Goal: Task Accomplishment & Management: Use online tool/utility

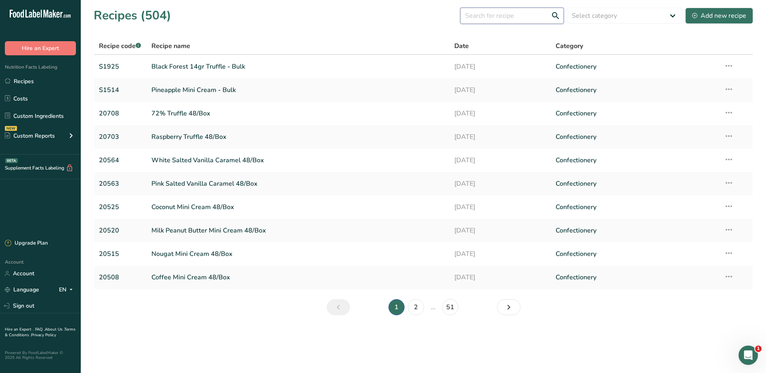
click at [503, 17] on input "text" at bounding box center [511, 16] width 103 height 16
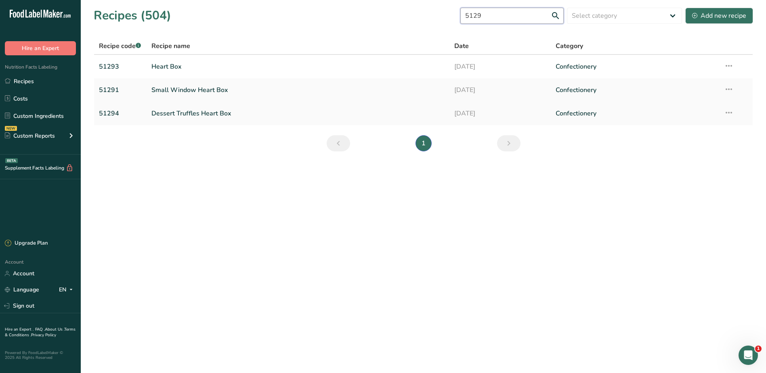
type input "5129"
click at [146, 116] on td "51294" at bounding box center [120, 113] width 52 height 23
click at [157, 114] on link "Dessert Truffles Heart Box" at bounding box center [297, 113] width 293 height 17
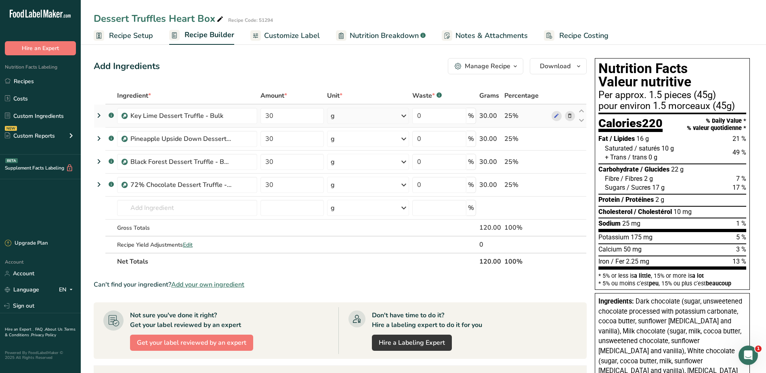
click at [570, 116] on icon at bounding box center [570, 116] width 6 height 8
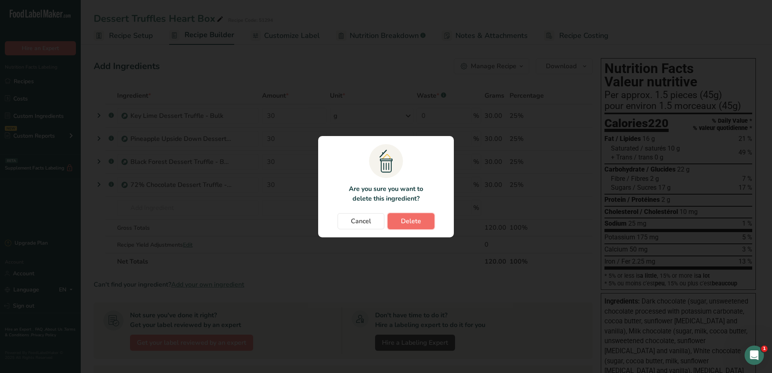
click at [412, 225] on span "Delete" at bounding box center [411, 221] width 20 height 10
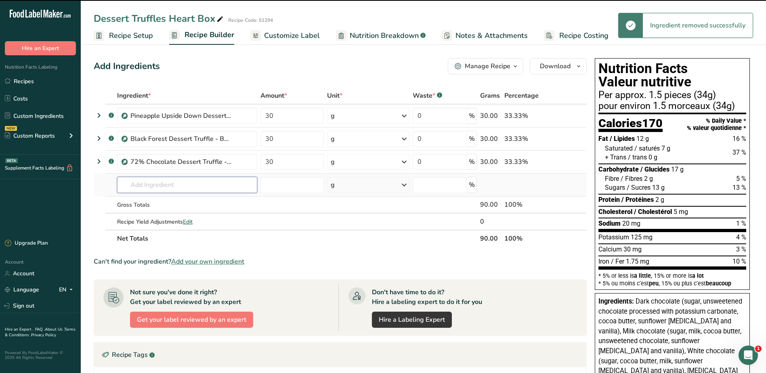
click at [156, 183] on input "text" at bounding box center [187, 185] width 140 height 16
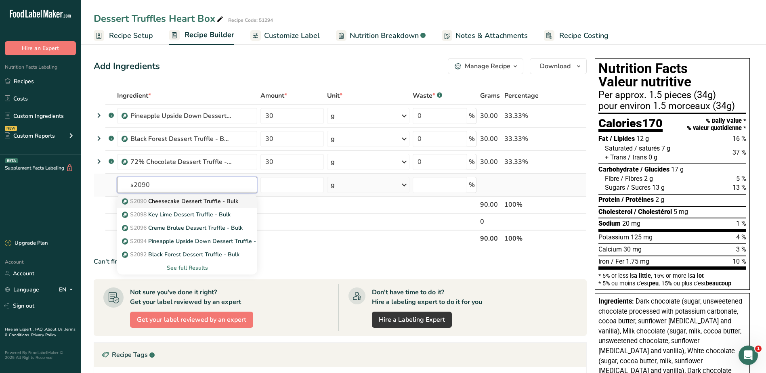
type input "s2090"
click at [232, 202] on p "S2090 Cheesecake Dessert Truffle - Bulk" at bounding box center [181, 201] width 115 height 8
type input "Cheesecake Dessert Truffle - Bulk"
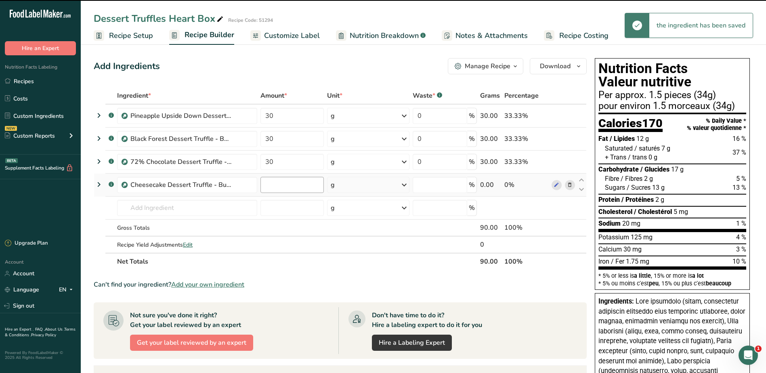
type input "0"
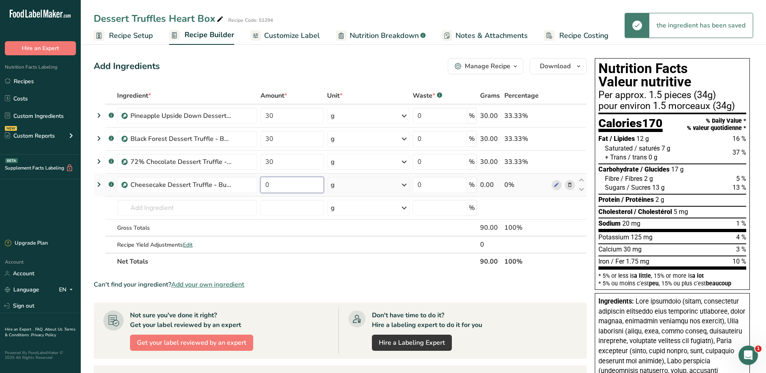
click at [291, 186] on input "0" at bounding box center [291, 185] width 63 height 16
type input "30"
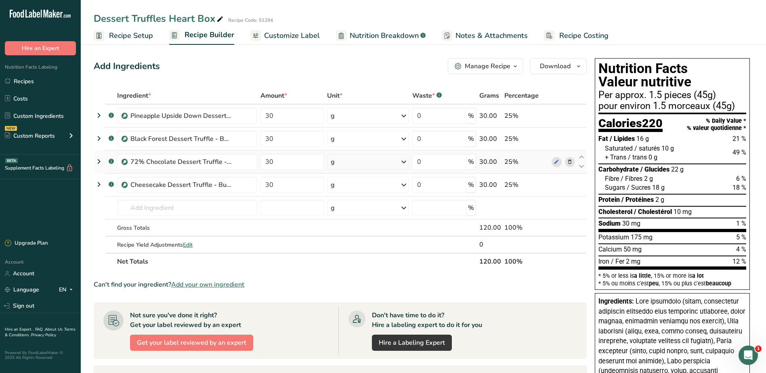
drag, startPoint x: 295, startPoint y: 34, endPoint x: 360, endPoint y: 156, distance: 138.7
click at [295, 34] on span "Customize Label" at bounding box center [292, 35] width 56 height 11
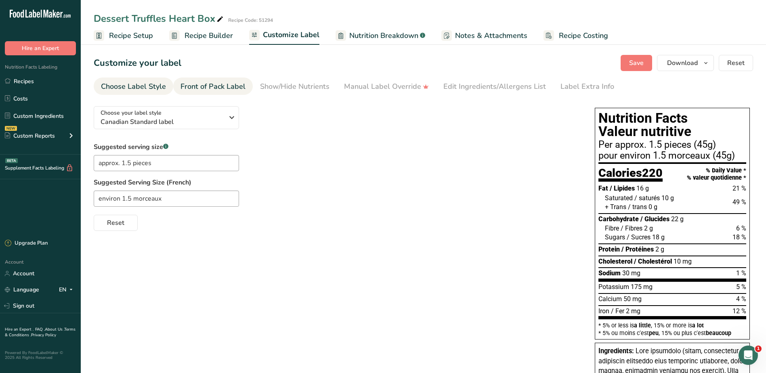
click at [203, 92] on link "Front of Pack Label" at bounding box center [212, 86] width 65 height 18
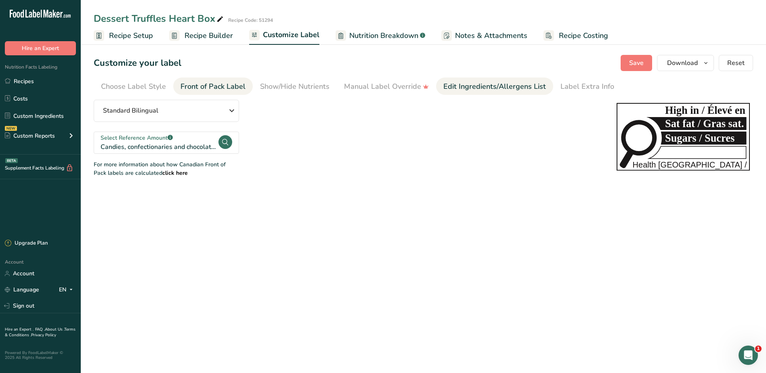
click at [466, 83] on div "Edit Ingredients/Allergens List" at bounding box center [494, 86] width 103 height 11
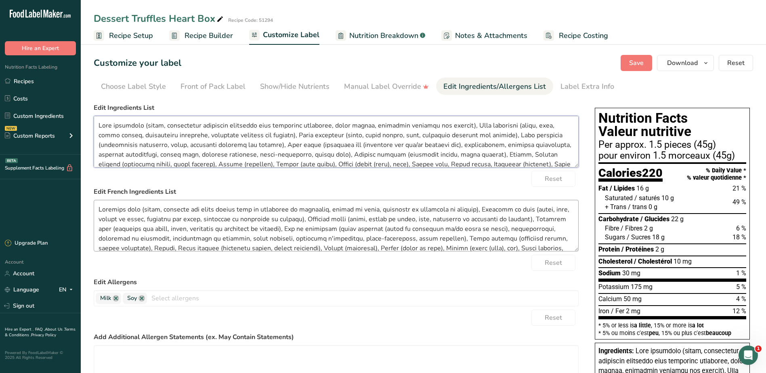
scroll to position [36, 0]
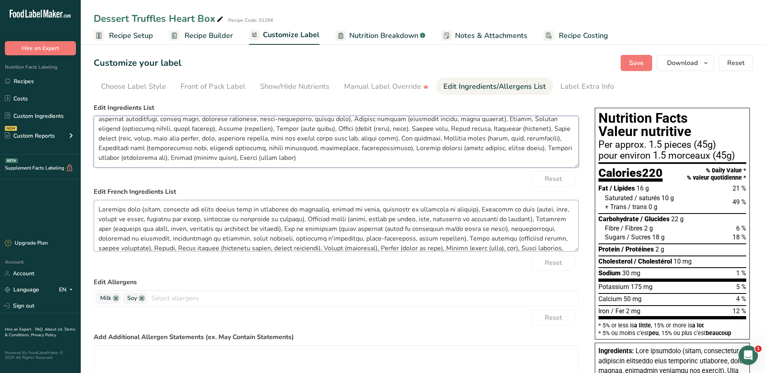
drag, startPoint x: 97, startPoint y: 124, endPoint x: 478, endPoint y: 201, distance: 387.9
click at [478, 201] on form "Edit Ingredients List Reset Edit French Ingredients List Reset Edit Allergens M…" at bounding box center [336, 274] width 485 height 342
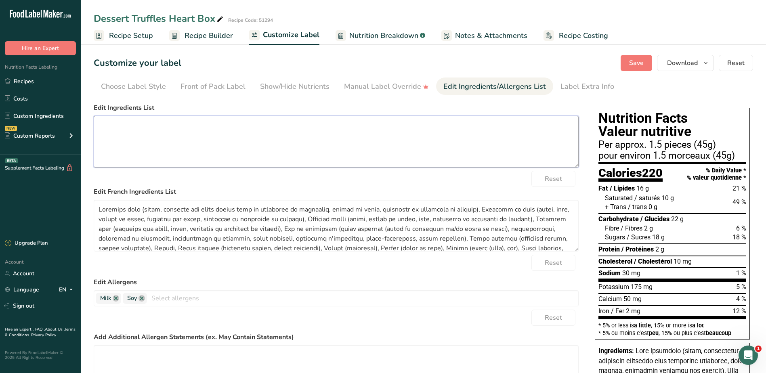
scroll to position [0, 0]
drag, startPoint x: 690, startPoint y: 316, endPoint x: 609, endPoint y: 350, distance: 87.6
click at [689, 316] on div "Iron / Fer 2 mg 12 %" at bounding box center [672, 310] width 148 height 11
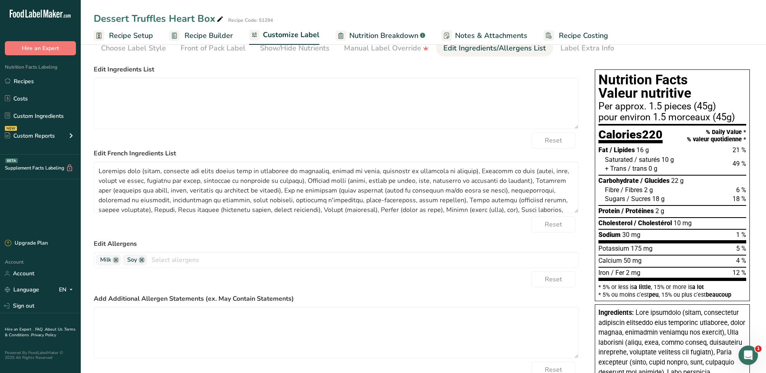
scroll to position [81, 0]
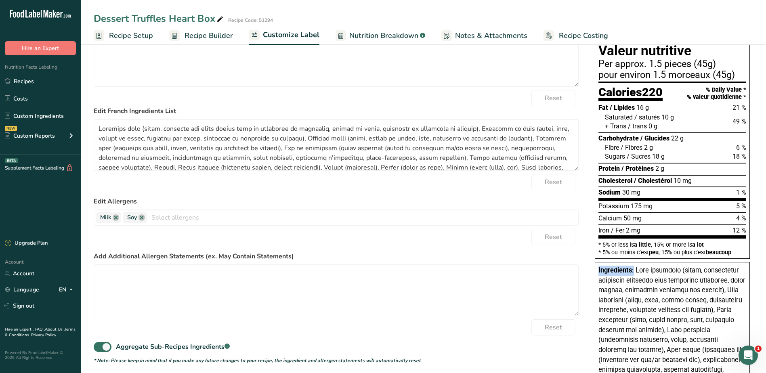
drag, startPoint x: 633, startPoint y: 270, endPoint x: 598, endPoint y: 271, distance: 35.1
click at [598, 271] on span "Ingredients:" at bounding box center [616, 270] width 36 height 8
copy span "Ingredients:"
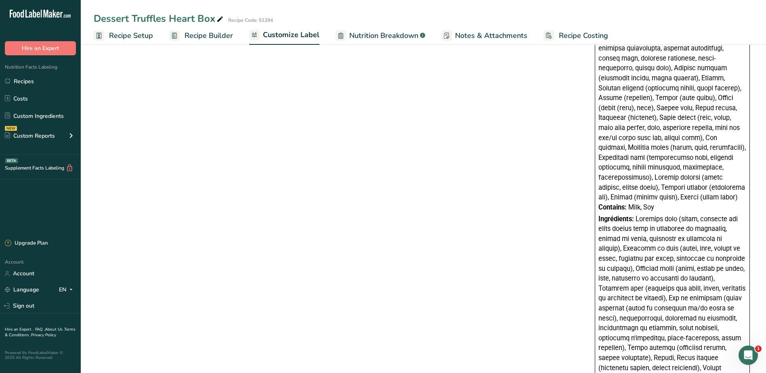
scroll to position [404, 0]
drag, startPoint x: 600, startPoint y: 195, endPoint x: 659, endPoint y: 196, distance: 58.9
click at [659, 201] on div "Contains: Milk, Soy" at bounding box center [672, 206] width 148 height 10
copy div "Contains: Milk, Soy"
click at [660, 280] on span at bounding box center [671, 352] width 147 height 276
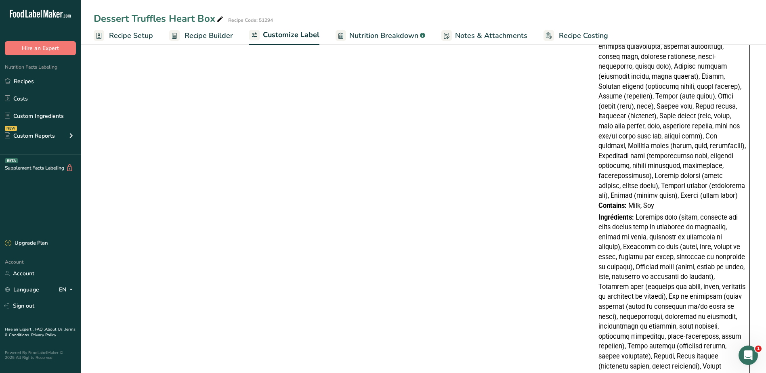
scroll to position [580, 0]
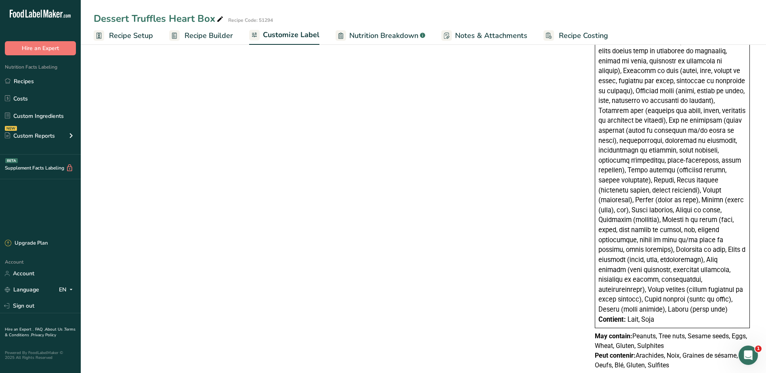
drag, startPoint x: 683, startPoint y: 326, endPoint x: 587, endPoint y: 314, distance: 96.8
copy p "May contain: Peanuts, Tree nuts, Sesame seeds, Eggs, Wheat, Gluten, Sulphites"
click at [638, 195] on div "Ingrédients:" at bounding box center [672, 176] width 148 height 278
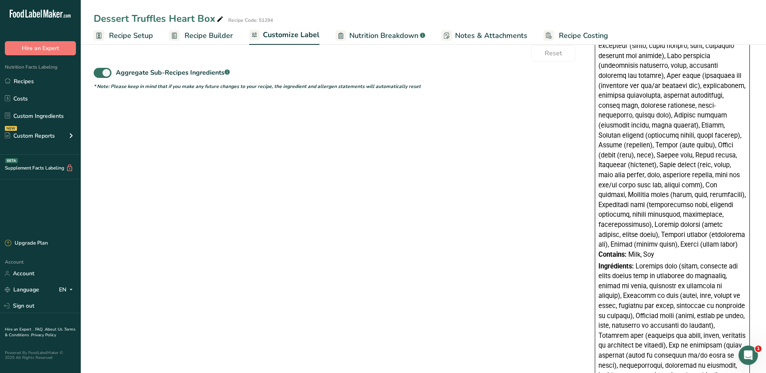
scroll to position [337, 0]
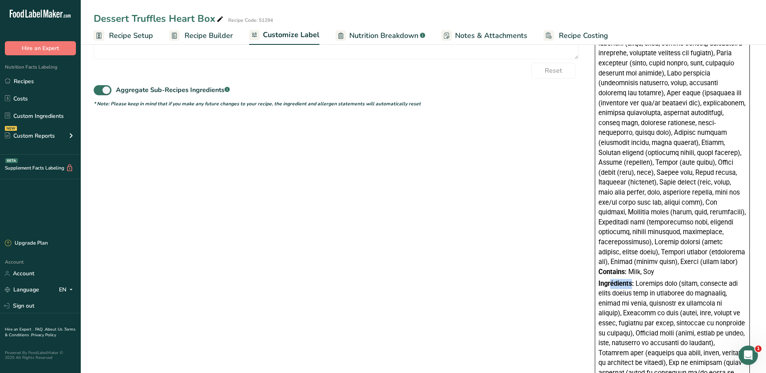
drag, startPoint x: 633, startPoint y: 274, endPoint x: 609, endPoint y: 274, distance: 23.0
click at [610, 280] on span "Ingrédients:" at bounding box center [616, 284] width 36 height 8
drag, startPoint x: 609, startPoint y: 274, endPoint x: 636, endPoint y: 275, distance: 26.3
click at [634, 280] on span "Ingrédients:" at bounding box center [616, 284] width 36 height 8
drag, startPoint x: 634, startPoint y: 274, endPoint x: 598, endPoint y: 275, distance: 36.3
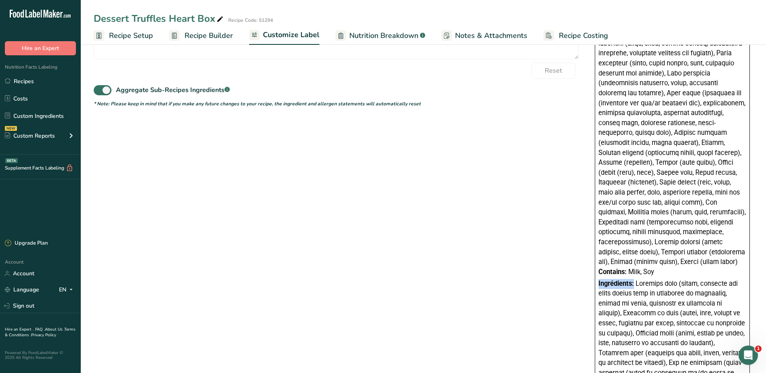
click at [598, 275] on div "Ingredients: Contains: Milk, Soy Ingrédients: Contient: Lait, Soja" at bounding box center [672, 287] width 155 height 565
copy span "Ingrédients:"
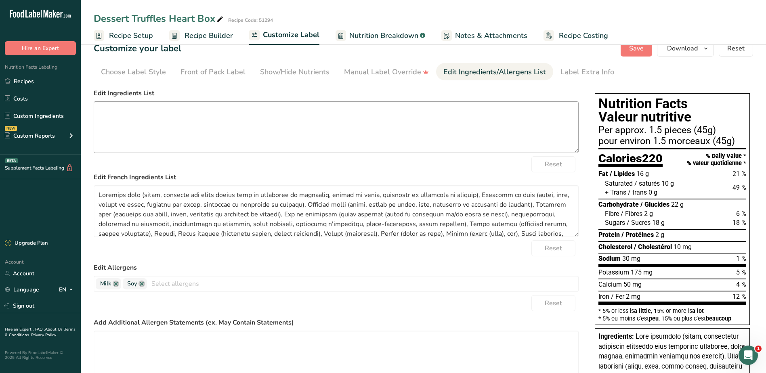
scroll to position [0, 0]
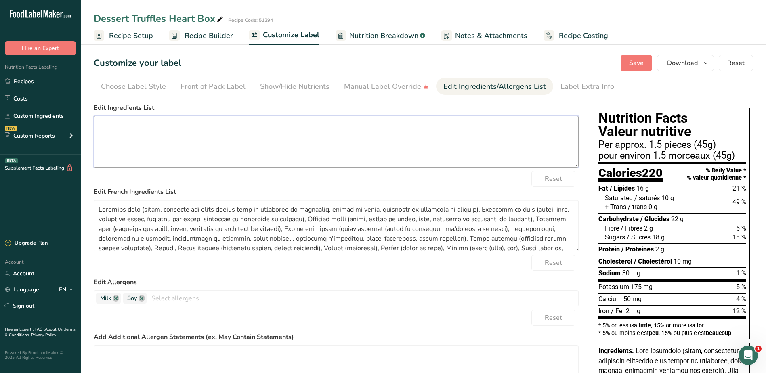
click at [151, 125] on textarea at bounding box center [336, 142] width 485 height 52
paste textarea "Dark chocolate (sugar, unsweetened chocolate processed with potassium carbonate…"
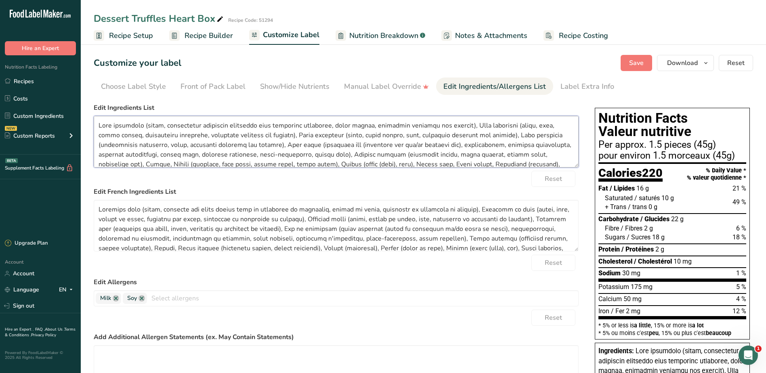
scroll to position [21, 0]
type textarea "Dark chocolate (sugar, unsweetened chocolate processed with potassium carbonate…"
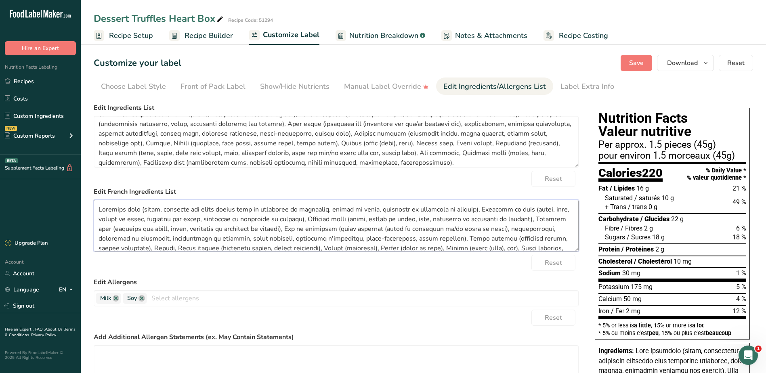
scroll to position [36, 0]
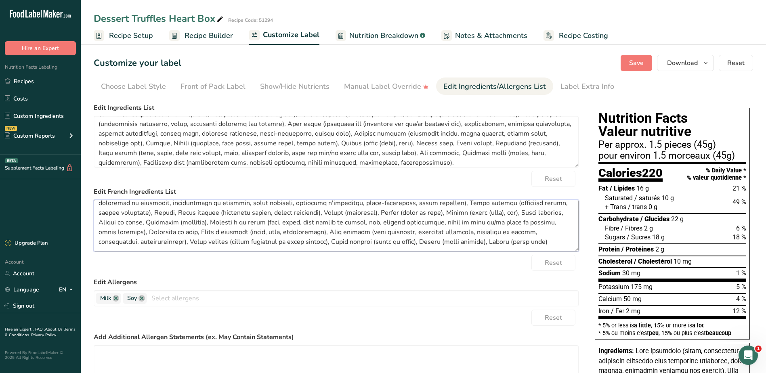
drag, startPoint x: 97, startPoint y: 209, endPoint x: 522, endPoint y: 243, distance: 426.8
click at [522, 243] on textarea at bounding box center [336, 226] width 485 height 52
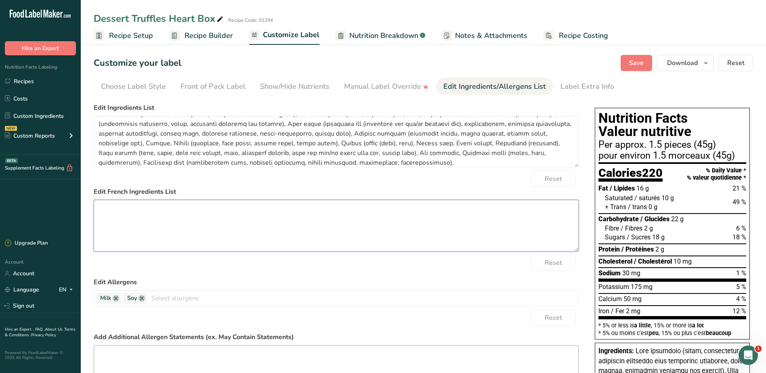
scroll to position [0, 0]
click at [216, 225] on textarea at bounding box center [336, 226] width 485 height 52
paste textarea "Loremips dolo (sitam, consecte adi elits doeius temp in utlaboree do magnaaliq,…"
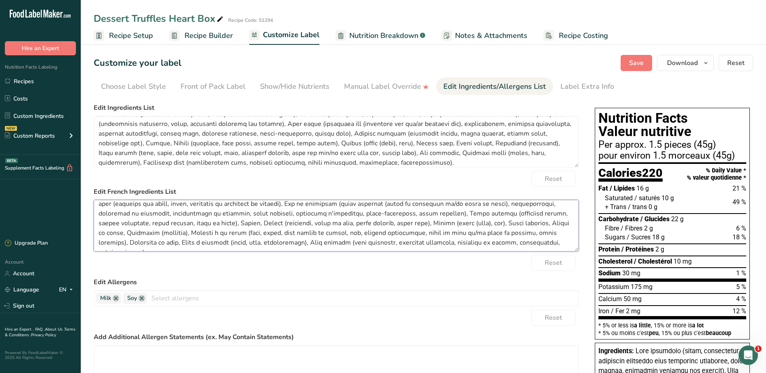
scroll to position [26, 0]
type textarea "Loremips dolo (sitam, consecte adi elits doeius temp in utlaboree do magnaaliq,…"
click at [632, 59] on span "Save" at bounding box center [636, 63] width 15 height 10
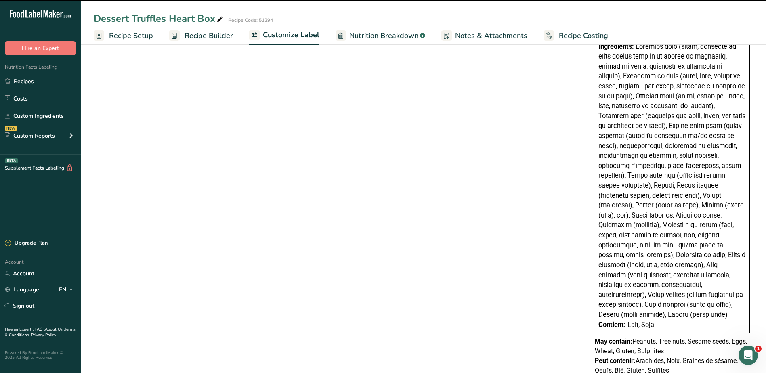
scroll to position [580, 0]
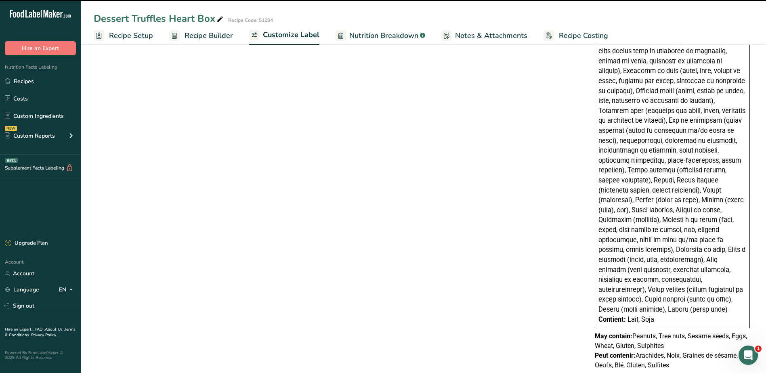
click at [601, 315] on div "Contient: Lait, Soja" at bounding box center [672, 320] width 148 height 10
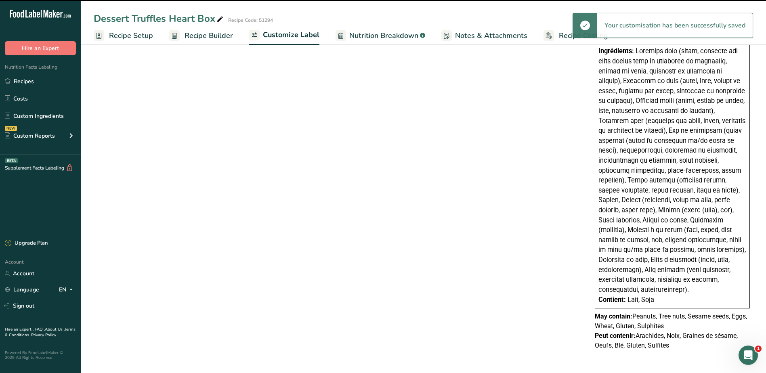
type textarea "Dark chocolate (sugar, unsweetened chocolate processed with potassium carbonate…"
type textarea "Loremips dolo (sitam, consecte adi elits doeius temp in utlaboree do magnaaliq,…"
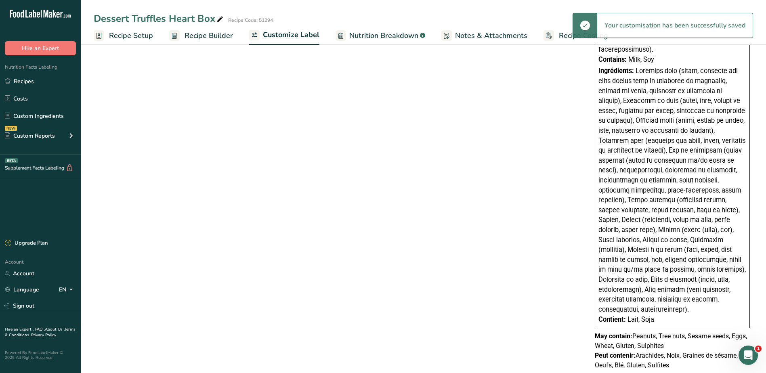
drag, startPoint x: 626, startPoint y: 300, endPoint x: 655, endPoint y: 302, distance: 28.4
click at [655, 315] on div "Contient: Lait, Soja" at bounding box center [672, 320] width 148 height 10
drag, startPoint x: 655, startPoint y: 300, endPoint x: 597, endPoint y: 301, distance: 57.7
click at [597, 301] on div "Ingredients: Contains: Milk, Soy Ingrédients: Contient: Lait, Soja" at bounding box center [672, 70] width 155 height 515
copy div "Contient: Lait, Soja"
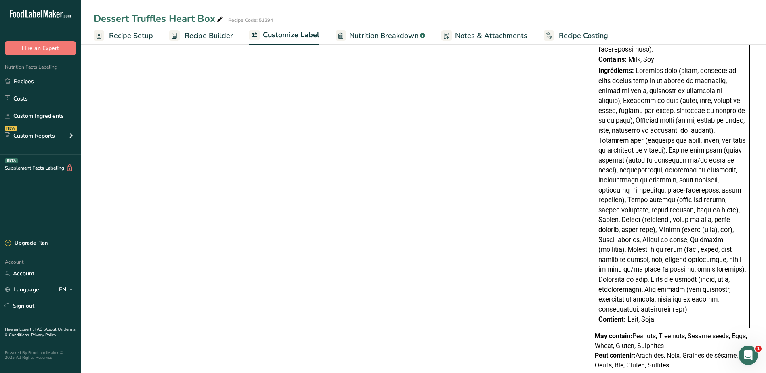
drag, startPoint x: 670, startPoint y: 346, endPoint x: 583, endPoint y: 337, distance: 87.7
copy p "Peut contenir: Arachides, Noix, Graines de sésame, Oeufs, Blé, Gluten, Sulfites"
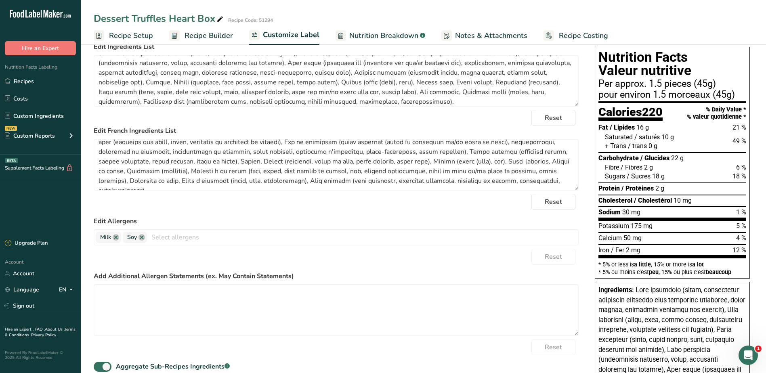
scroll to position [0, 0]
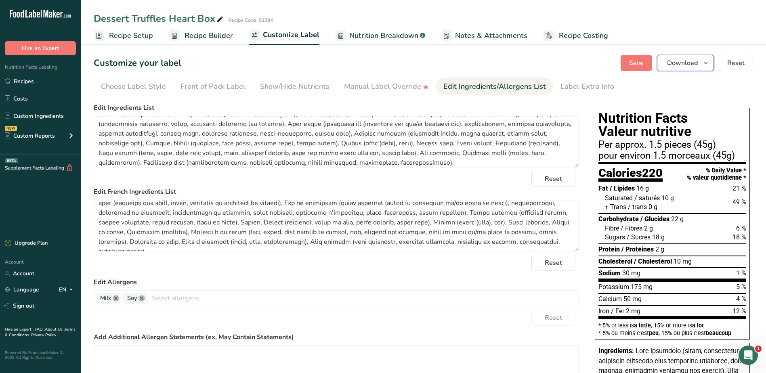
click at [706, 59] on icon "button" at bounding box center [705, 63] width 6 height 10
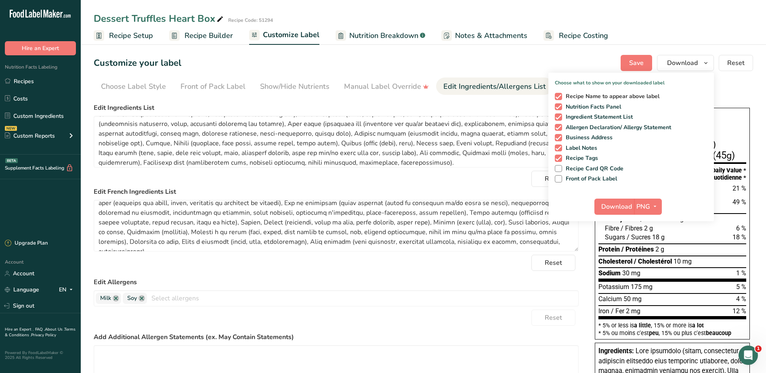
click at [593, 95] on span "Recipe Name to appear above label" at bounding box center [611, 96] width 98 height 7
click at [560, 95] on input "Recipe Name to appear above label" at bounding box center [557, 96] width 5 height 5
checkbox input "false"
click at [575, 178] on span "Front of Pack Label" at bounding box center [589, 178] width 55 height 7
click at [560, 178] on input "Front of Pack Label" at bounding box center [557, 178] width 5 height 5
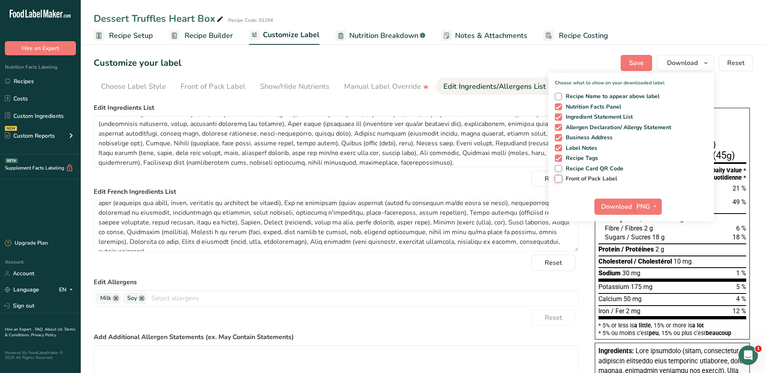
checkbox input "true"
click at [610, 206] on span "Download" at bounding box center [616, 207] width 31 height 10
